Goal: Information Seeking & Learning: Learn about a topic

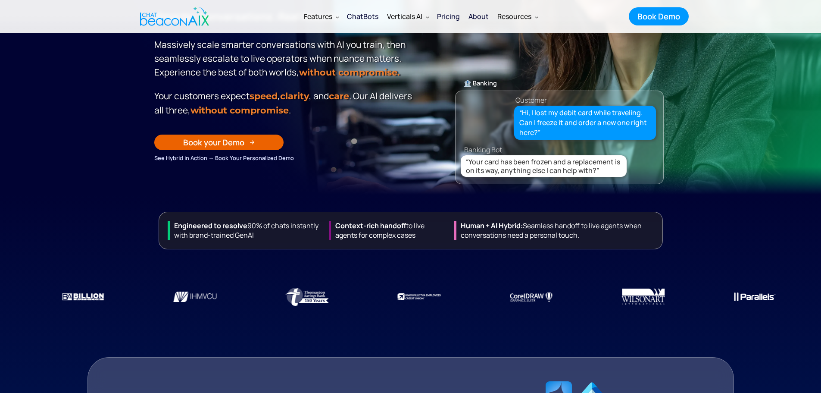
scroll to position [215, 0]
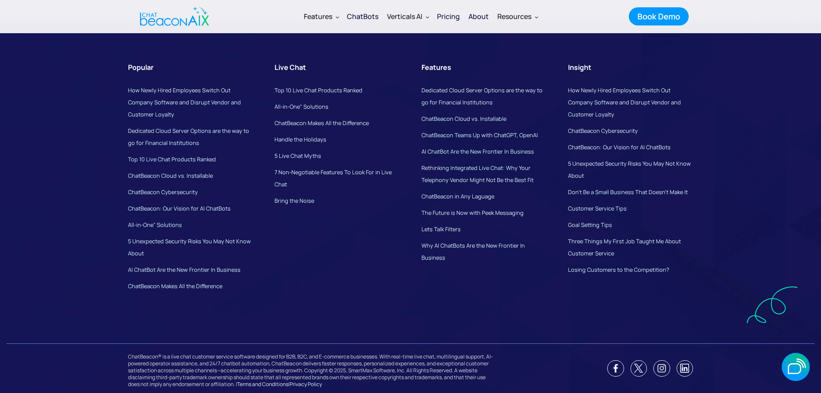
scroll to position [6678, 0]
click at [578, 209] on link "Customer Service Tips" at bounding box center [597, 208] width 59 height 8
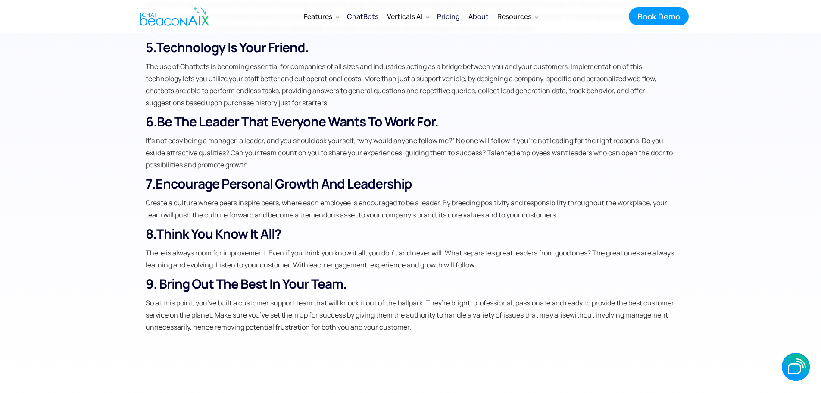
scroll to position [862, 0]
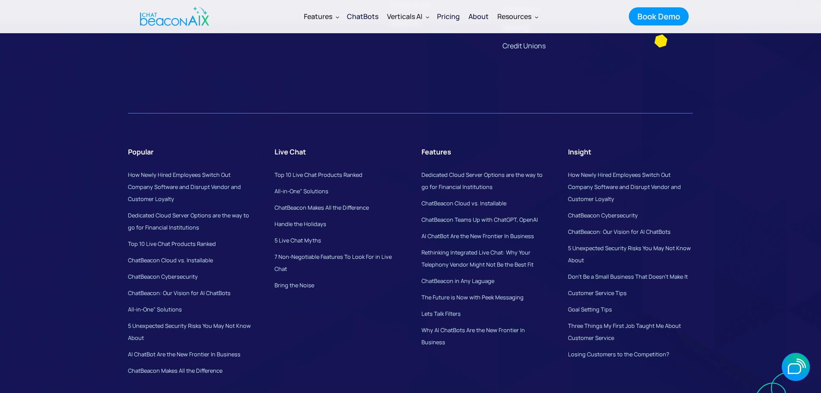
scroll to position [6319, 0]
